Goal: Information Seeking & Learning: Learn about a topic

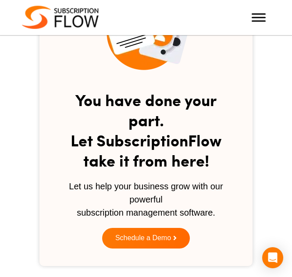
scroll to position [1185, 0]
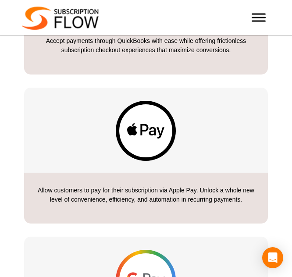
scroll to position [3035, 0]
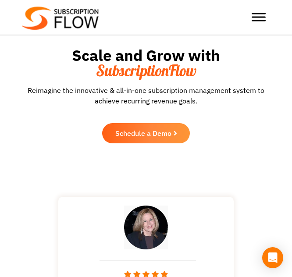
scroll to position [1917, 0]
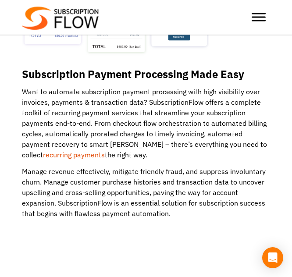
scroll to position [1299, 0]
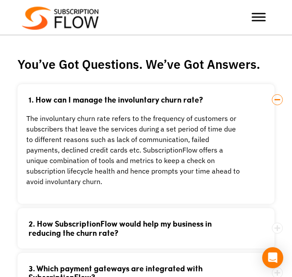
scroll to position [1521, 0]
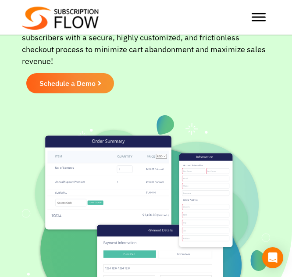
scroll to position [67, 0]
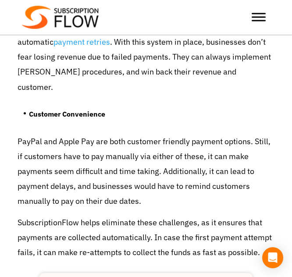
scroll to position [923, 0]
